Goal: Transaction & Acquisition: Obtain resource

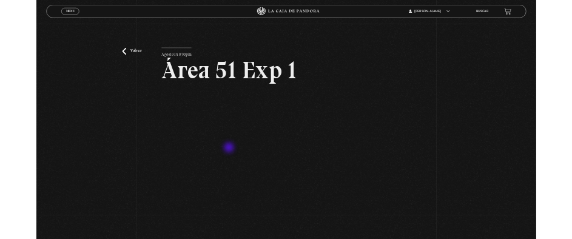
scroll to position [193, 0]
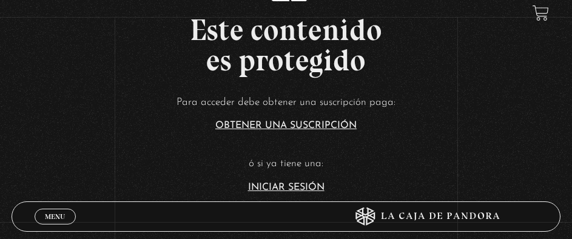
scroll to position [61, 0]
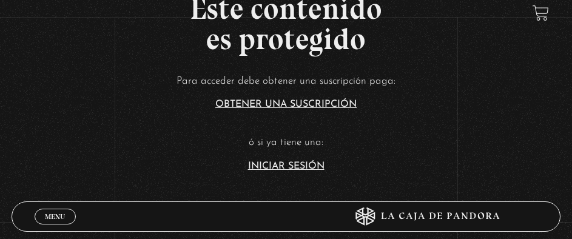
click at [291, 166] on link "Iniciar Sesión" at bounding box center [286, 166] width 76 height 10
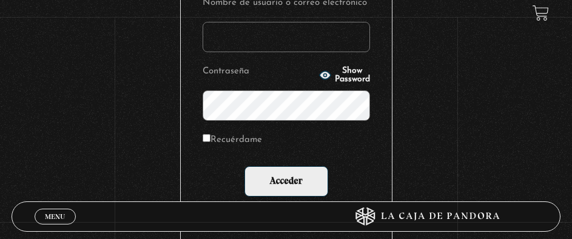
scroll to position [182, 0]
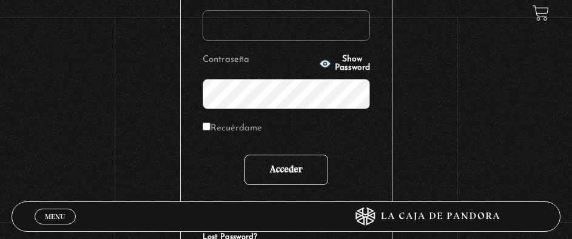
type input "AaronAngelJPJevaughn"
click at [294, 163] on input "Acceder" at bounding box center [287, 170] width 84 height 30
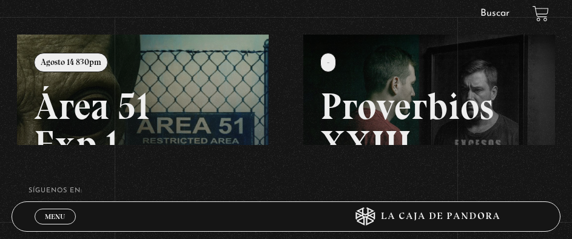
scroll to position [182, 0]
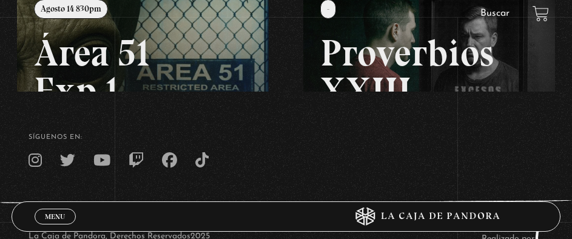
click at [157, 51] on link at bounding box center [303, 100] width 572 height 239
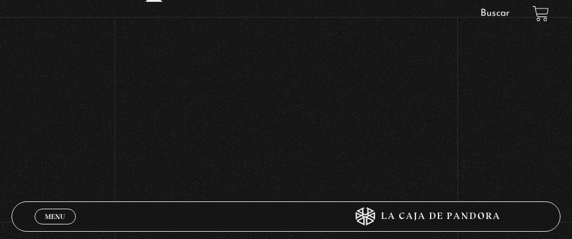
scroll to position [201, 0]
